Goal: Find specific page/section: Find specific page/section

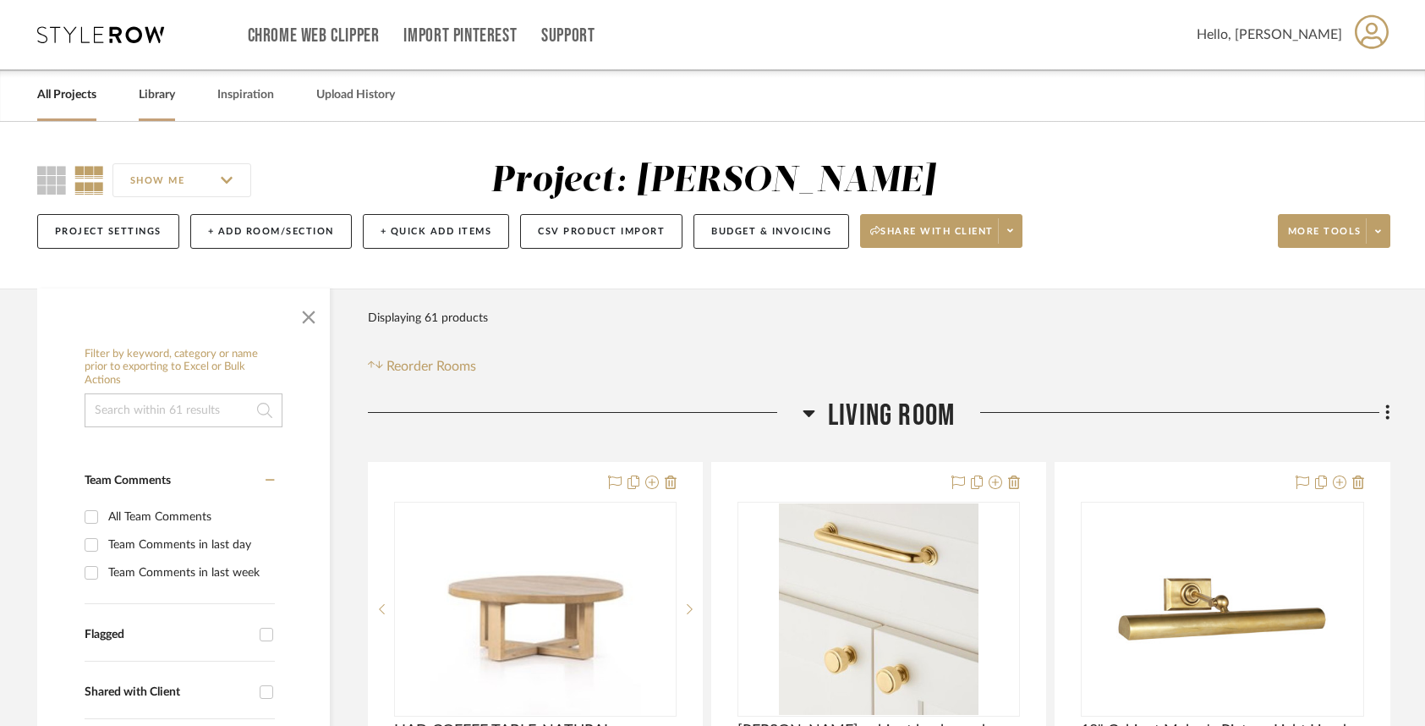
click at [156, 98] on link "Library" at bounding box center [157, 95] width 36 height 23
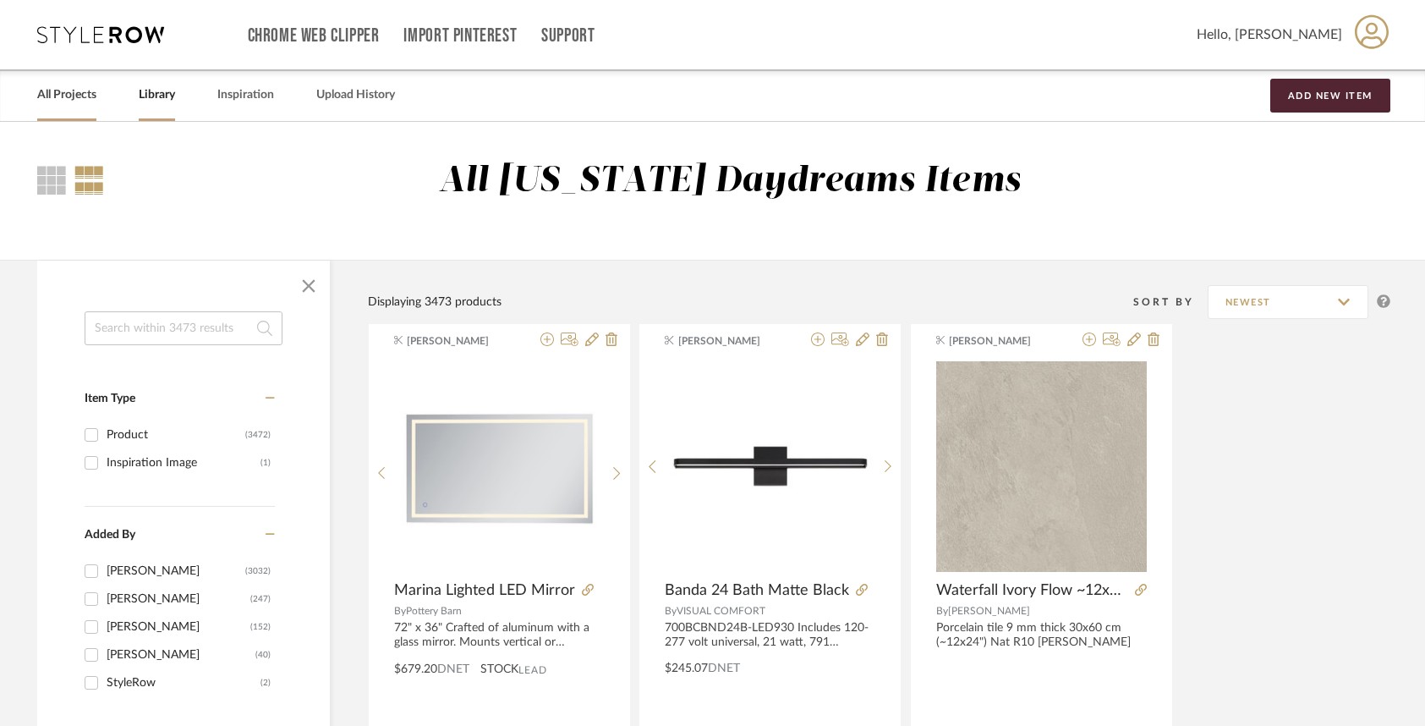
click at [82, 87] on link "All Projects" at bounding box center [66, 95] width 59 height 23
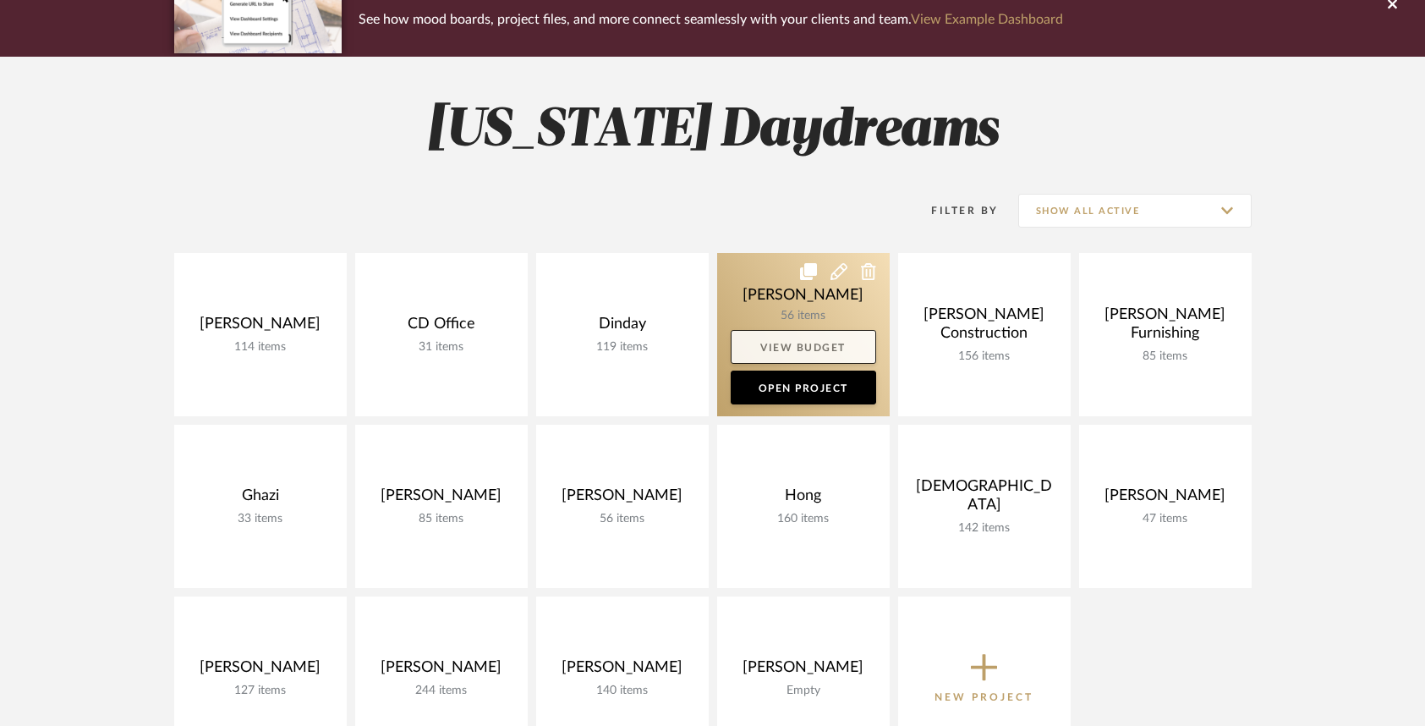
scroll to position [217, 0]
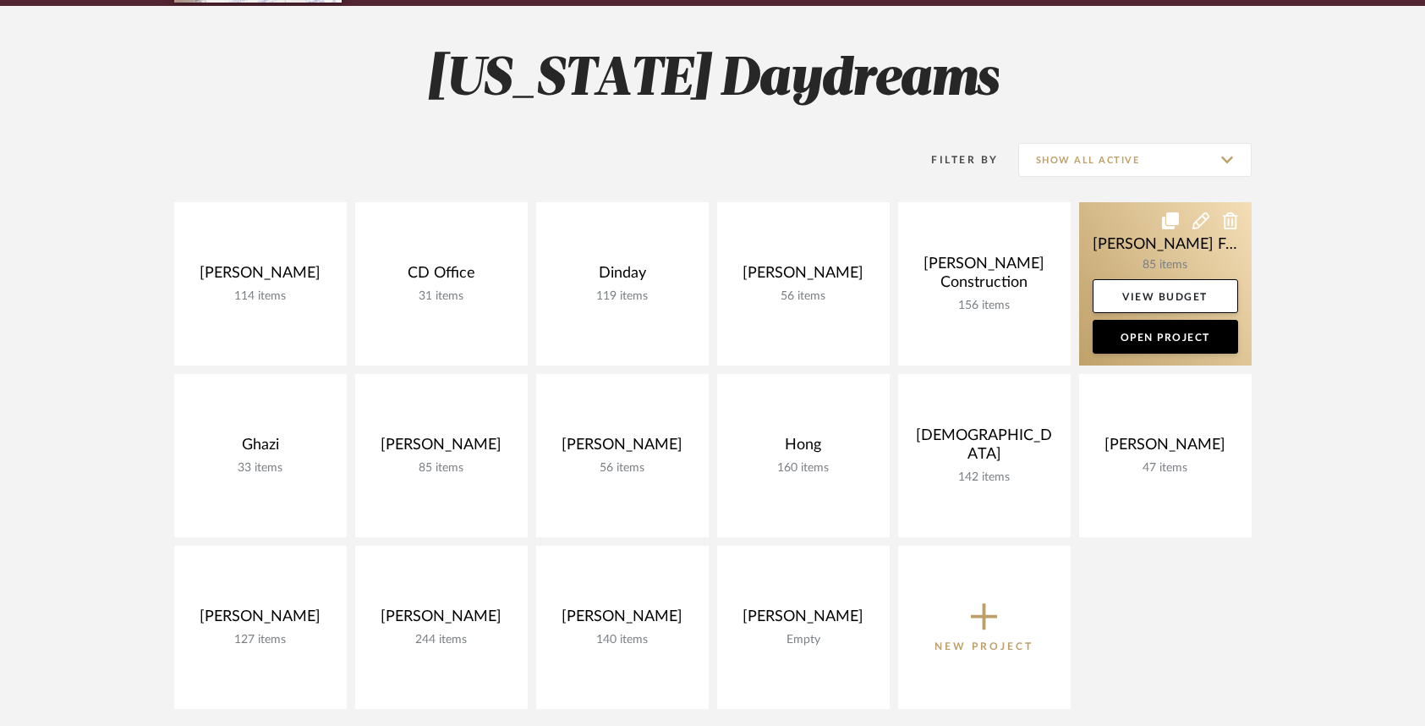
click at [1115, 254] on link at bounding box center [1165, 283] width 173 height 163
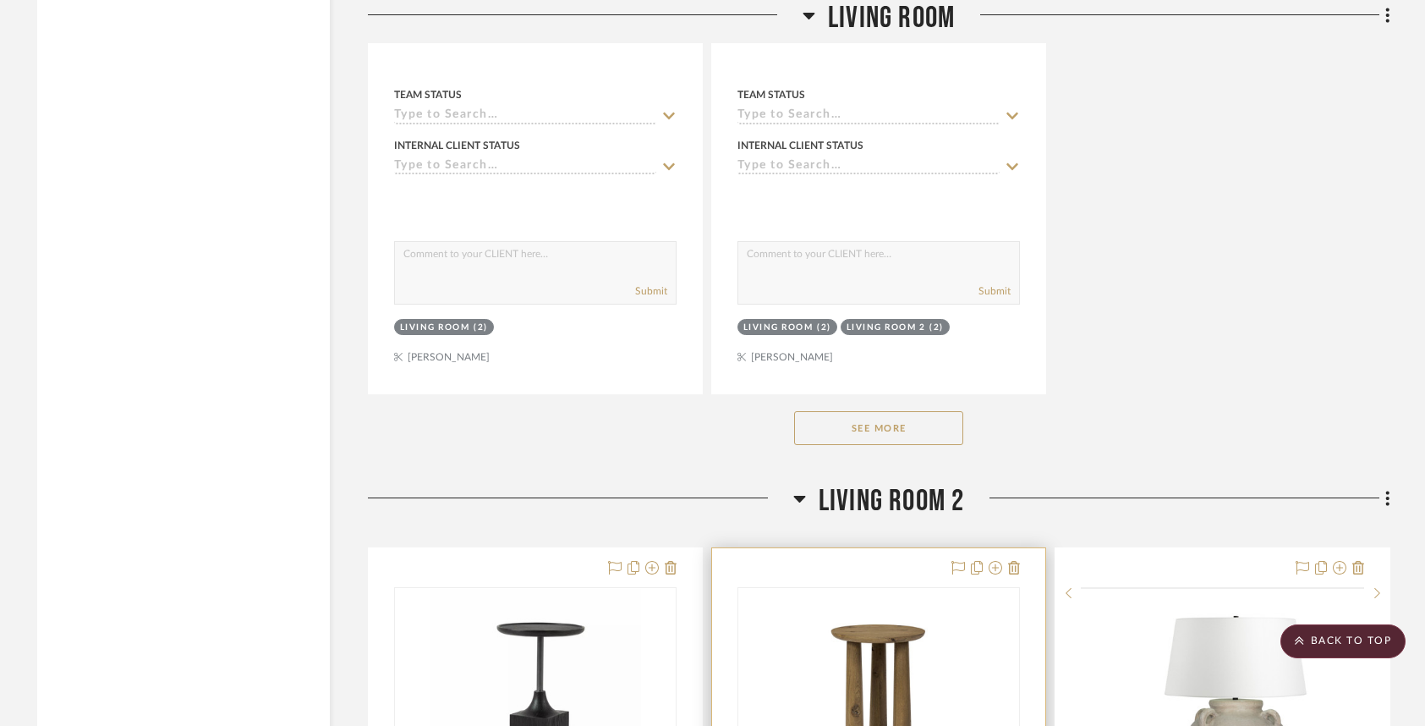
scroll to position [4141, 0]
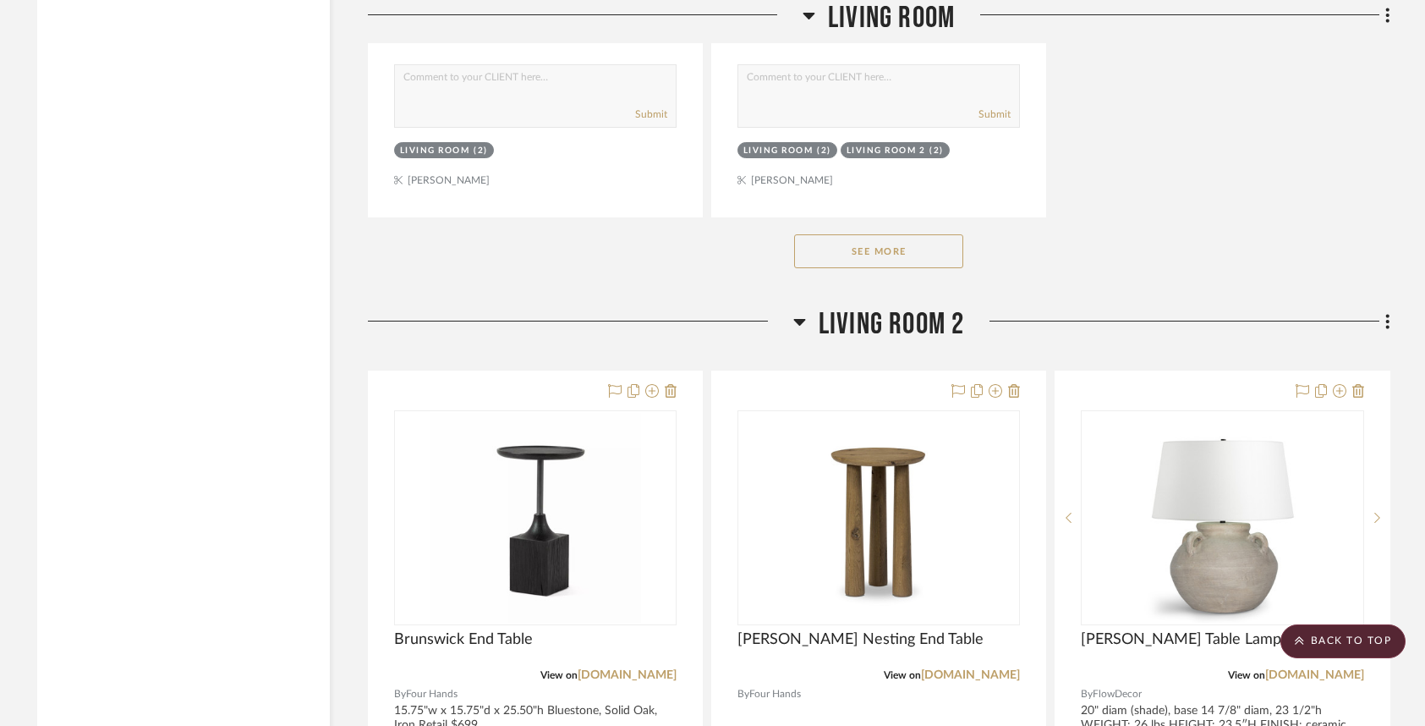
click at [843, 259] on button "See More" at bounding box center [878, 251] width 169 height 34
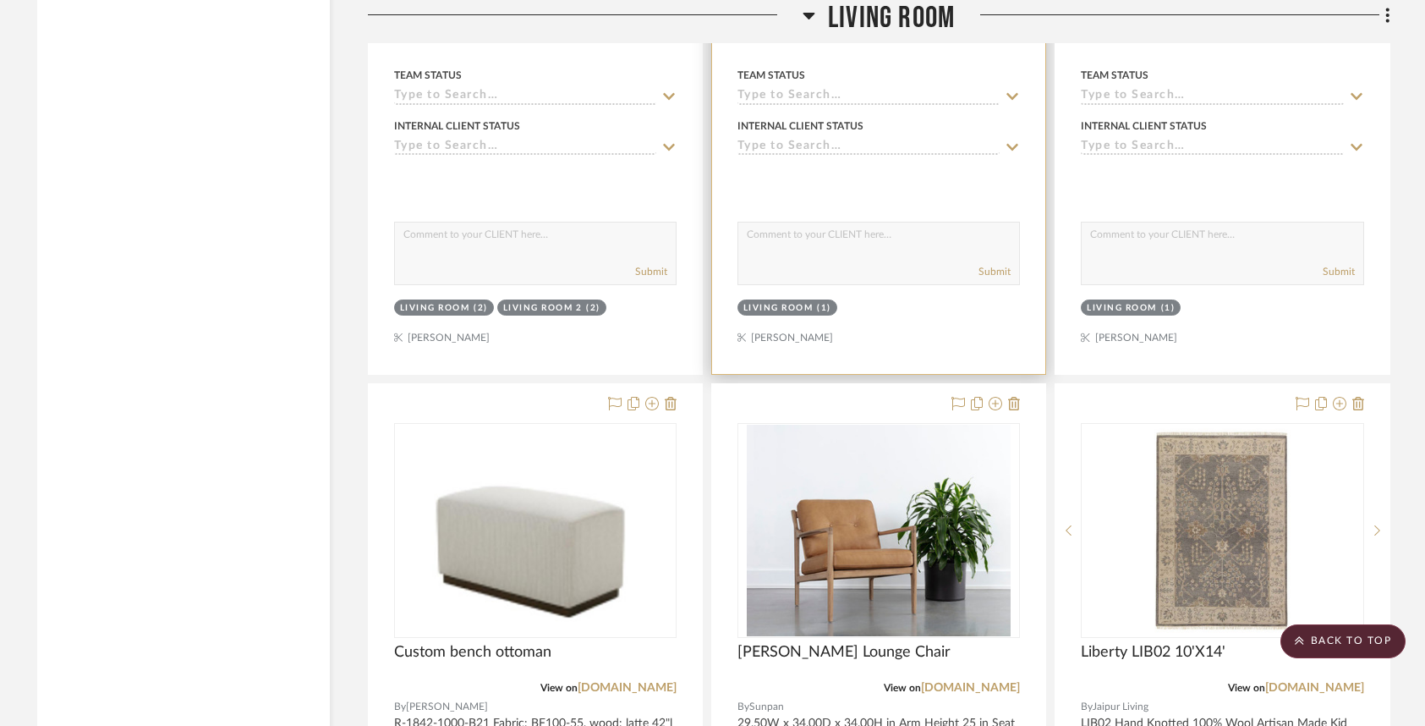
scroll to position [5009, 0]
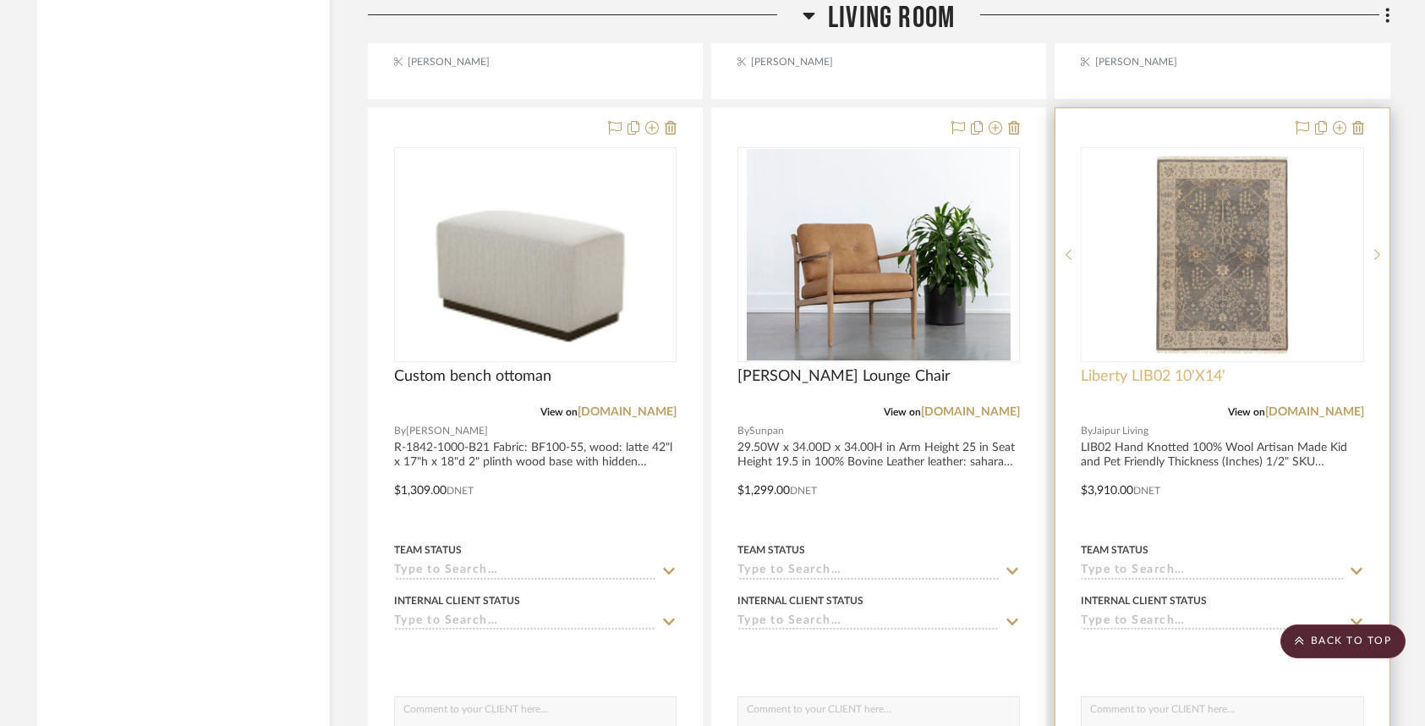
click at [1198, 374] on span "Liberty LIB02 10'X14'" at bounding box center [1153, 376] width 145 height 19
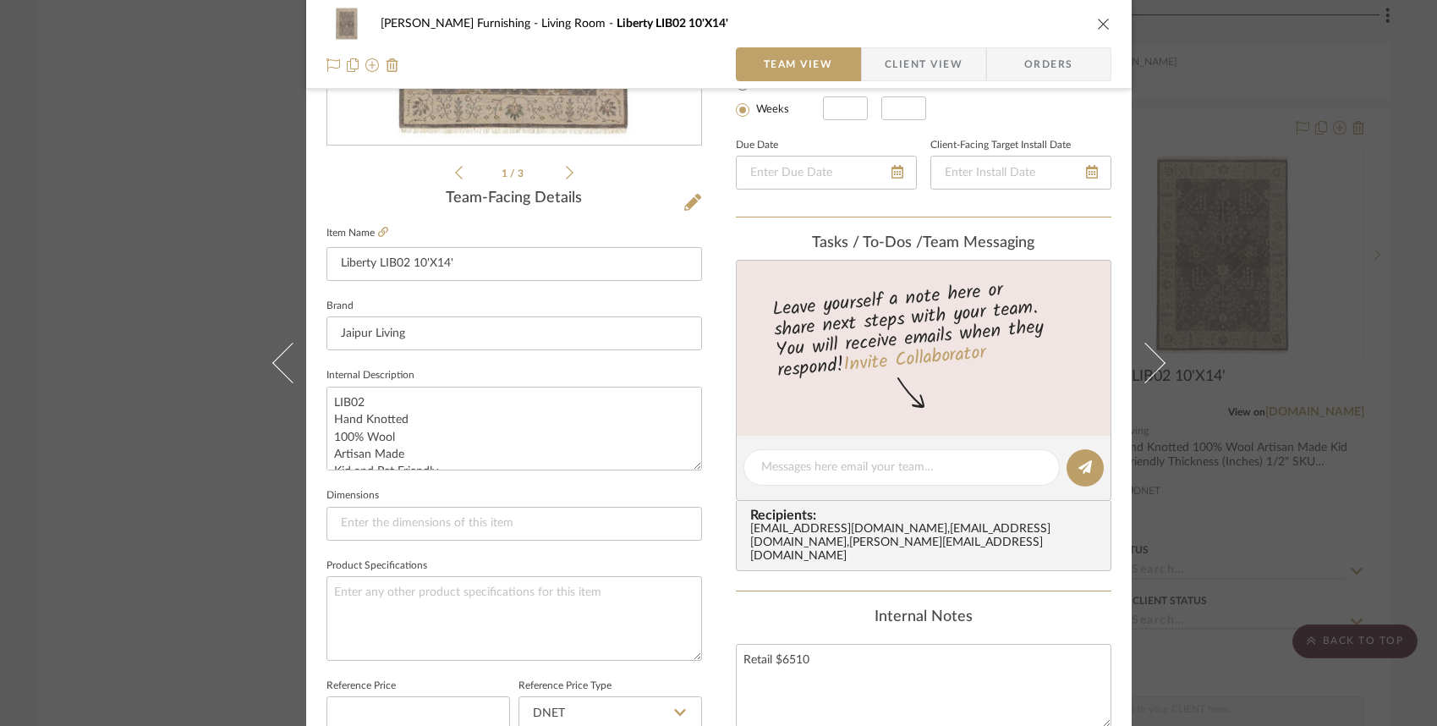
scroll to position [294, 0]
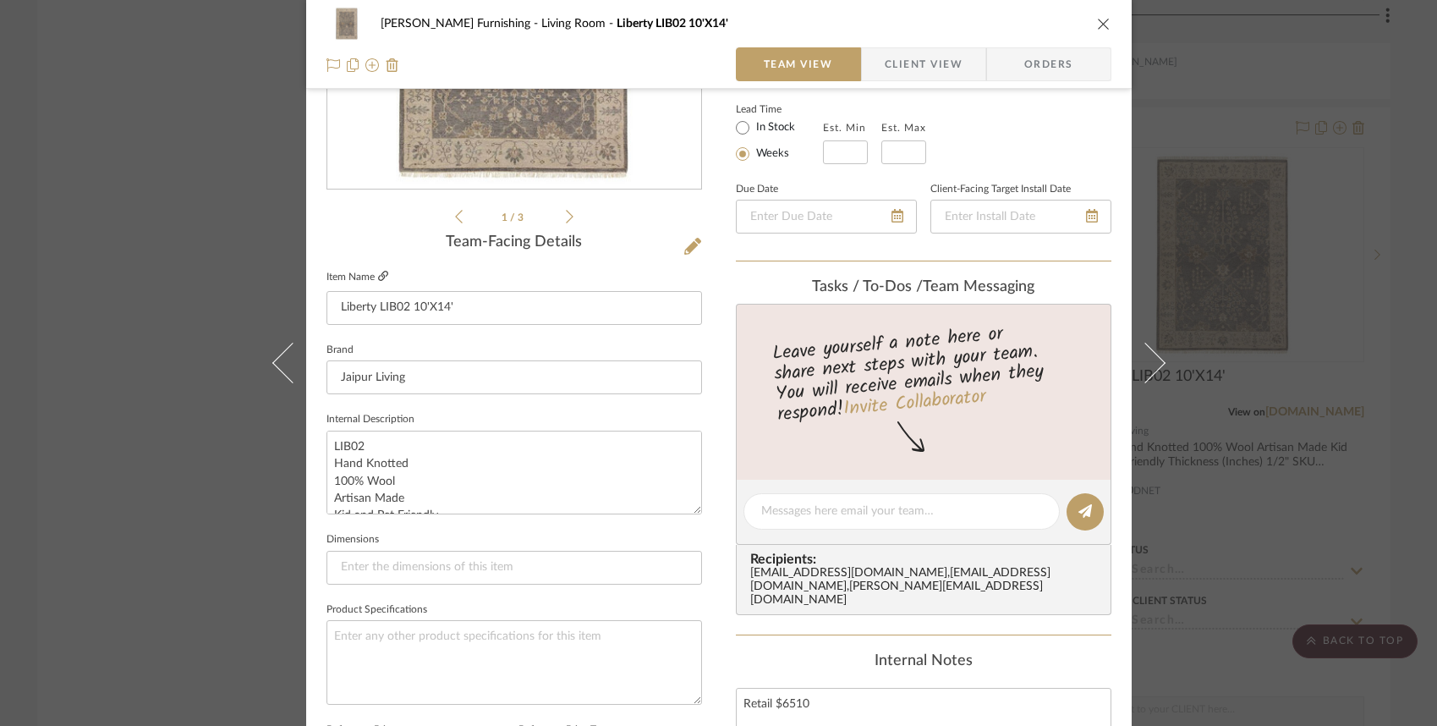
click at [378, 276] on icon at bounding box center [383, 276] width 10 height 10
